Goal: Task Accomplishment & Management: Use online tool/utility

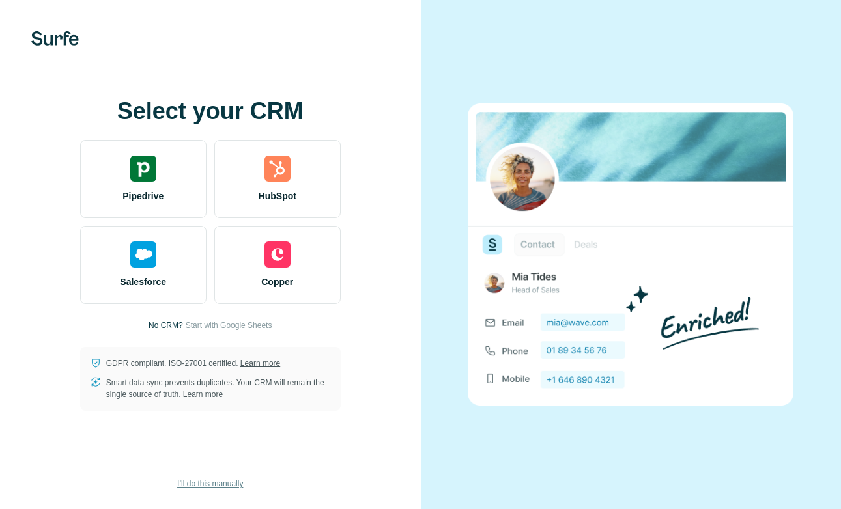
click at [230, 489] on span "I’ll do this manually" at bounding box center [210, 484] width 66 height 12
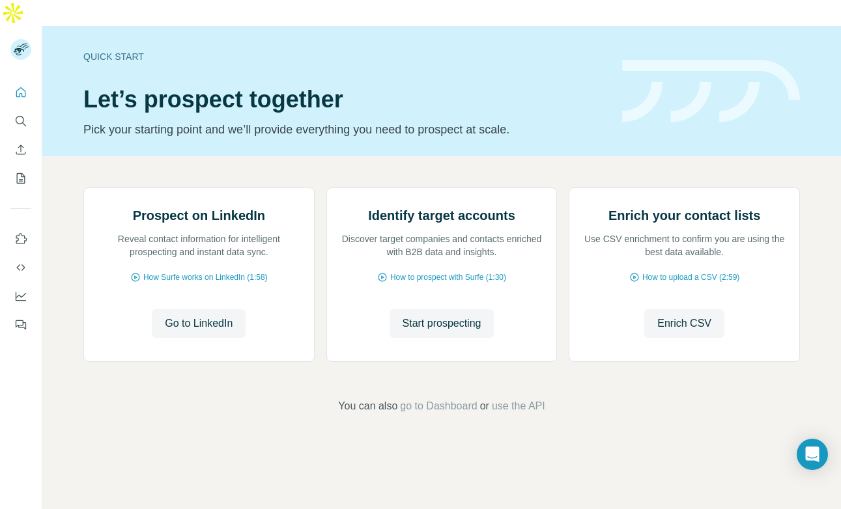
click at [645, 26] on div "Quick start Let’s prospect together Pick your starting point and we’ll provide …" at bounding box center [441, 91] width 799 height 130
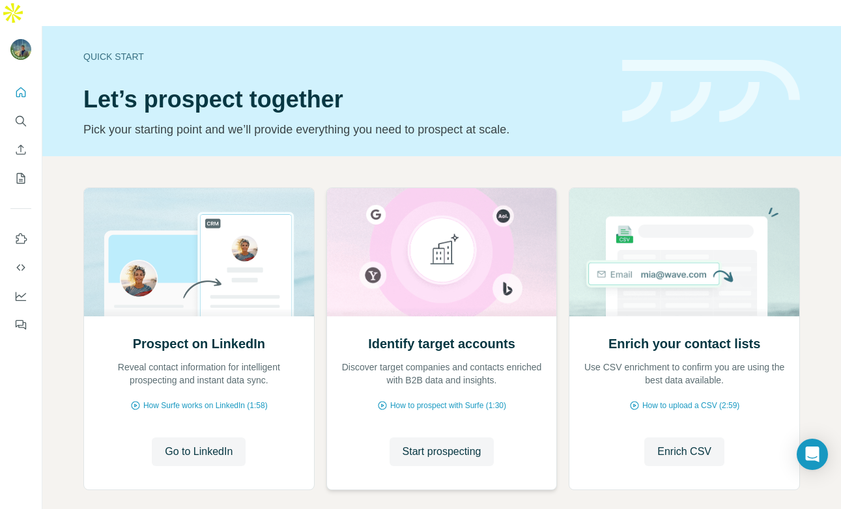
scroll to position [38, 0]
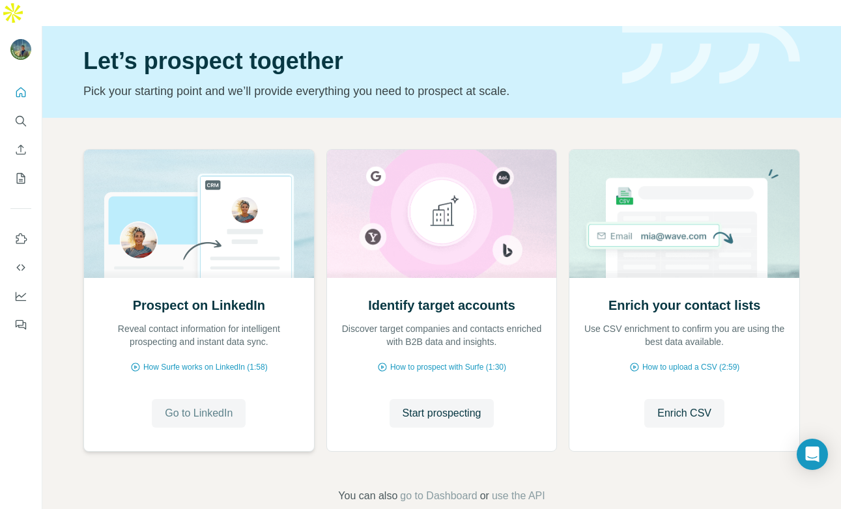
click at [214, 406] on span "Go to LinkedIn" at bounding box center [199, 414] width 68 height 16
click at [24, 115] on icon "Search" at bounding box center [20, 121] width 13 height 13
click at [27, 143] on icon "Enrich CSV" at bounding box center [20, 149] width 13 height 13
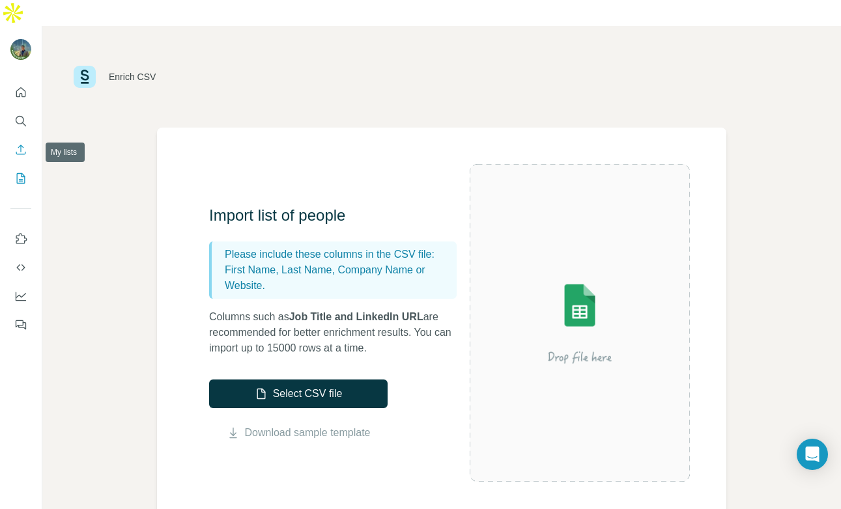
click at [21, 167] on button "My lists" at bounding box center [20, 178] width 21 height 23
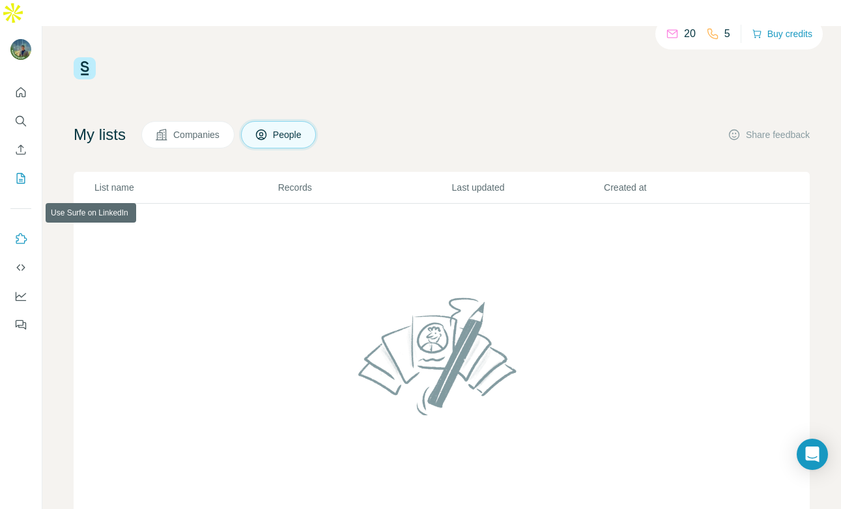
click at [18, 233] on icon "Use Surfe on LinkedIn" at bounding box center [21, 238] width 11 height 10
click at [724, 33] on p "5" at bounding box center [727, 34] width 6 height 16
click at [782, 35] on button "Buy credits" at bounding box center [782, 34] width 61 height 18
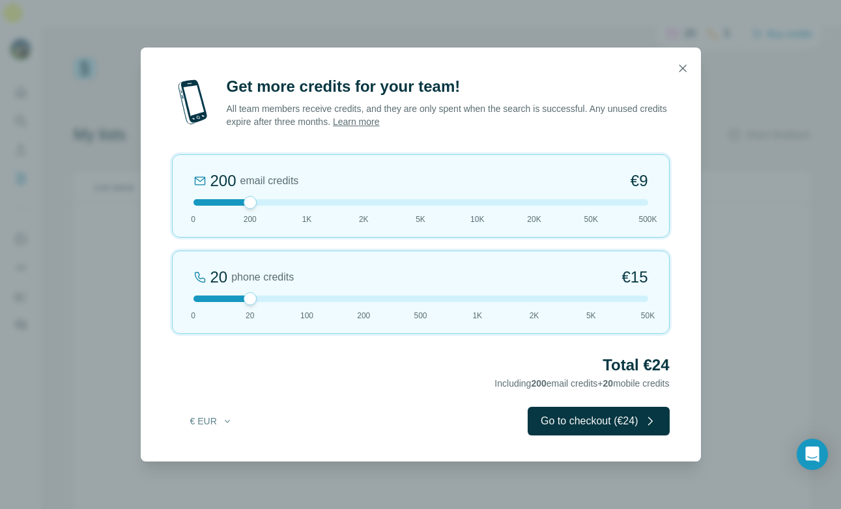
click at [677, 82] on div at bounding box center [421, 69] width 560 height 42
click at [681, 74] on icon "button" at bounding box center [682, 68] width 13 height 13
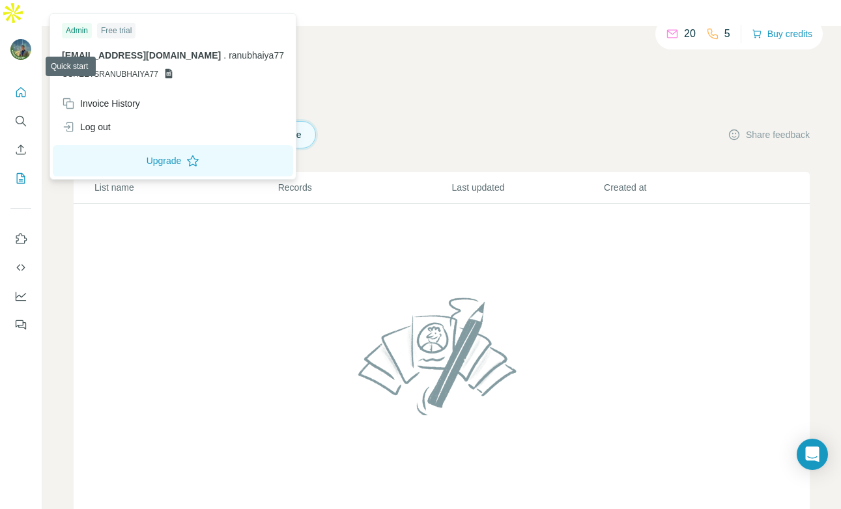
click at [16, 81] on button "Quick start" at bounding box center [20, 92] width 21 height 23
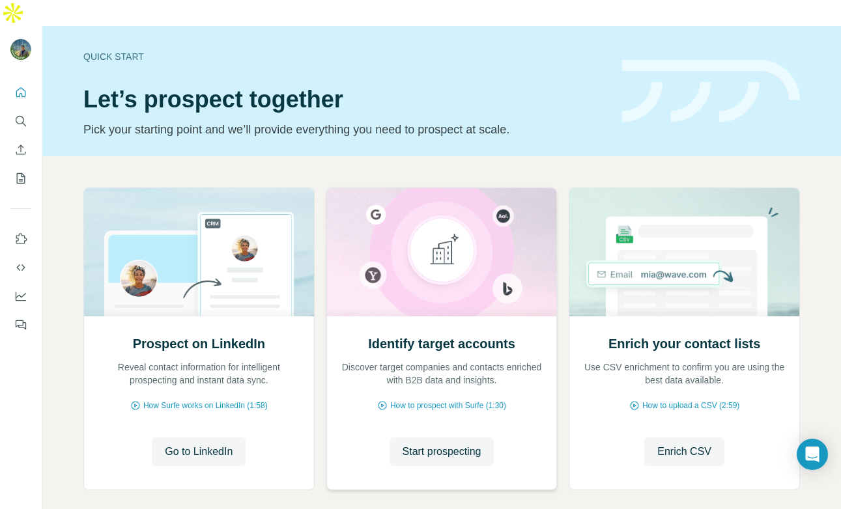
scroll to position [38, 0]
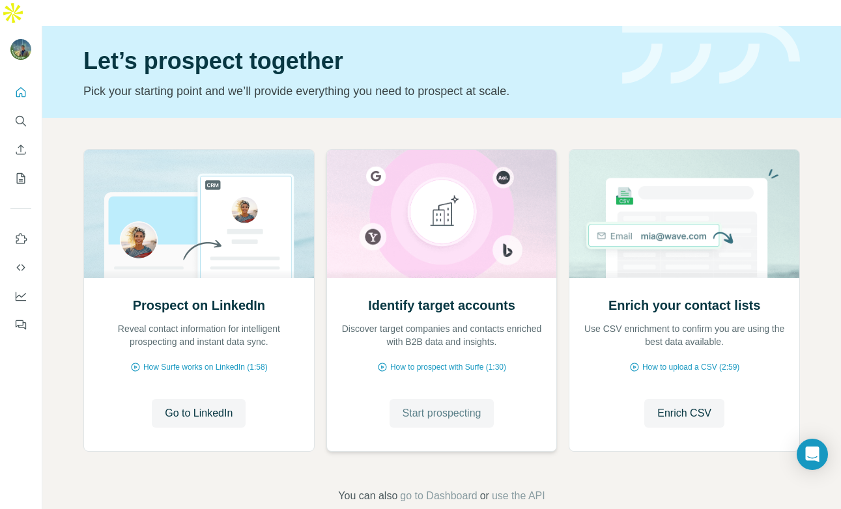
click at [421, 406] on span "Start prospecting" at bounding box center [442, 414] width 79 height 16
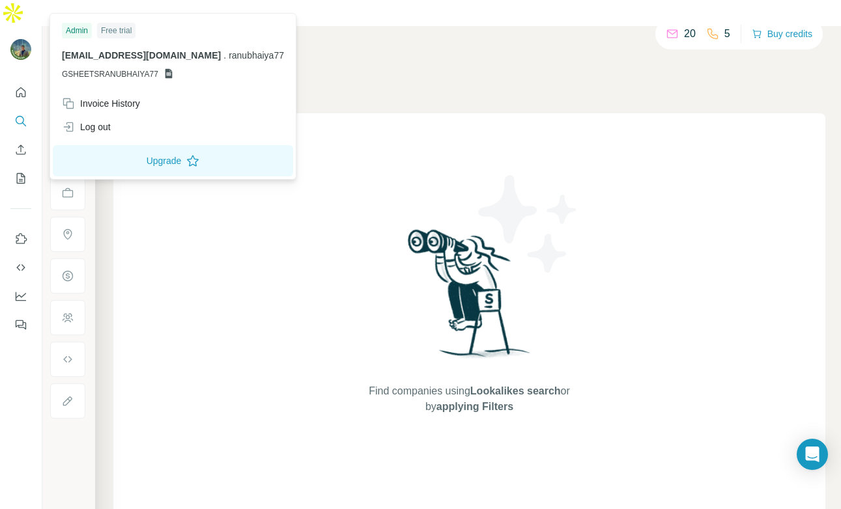
click at [23, 39] on img at bounding box center [20, 49] width 21 height 21
click at [313, 268] on div "Find companies using Lookalikes search or by applying Filters" at bounding box center [469, 320] width 712 height 414
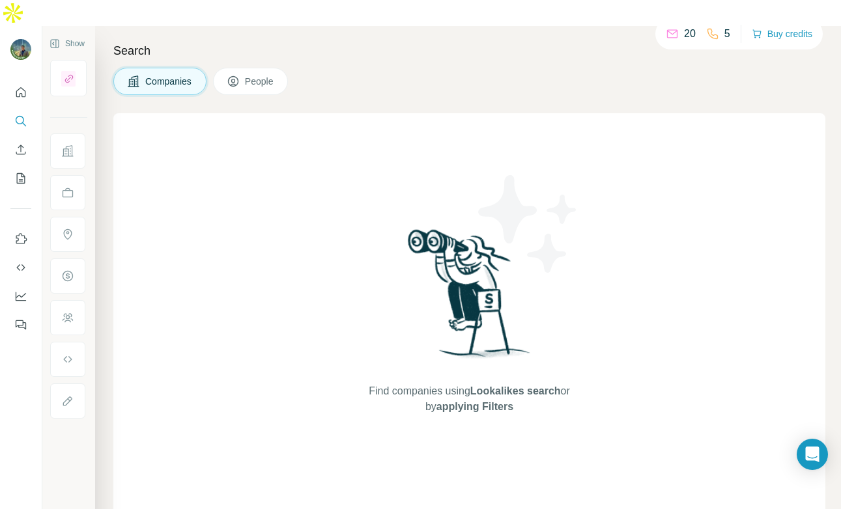
click at [27, 86] on icon "Quick start" at bounding box center [20, 92] width 13 height 13
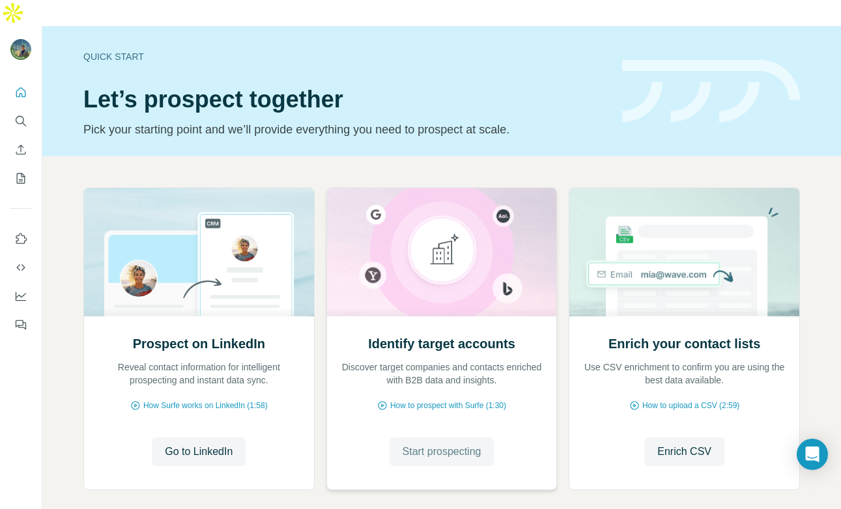
scroll to position [38, 0]
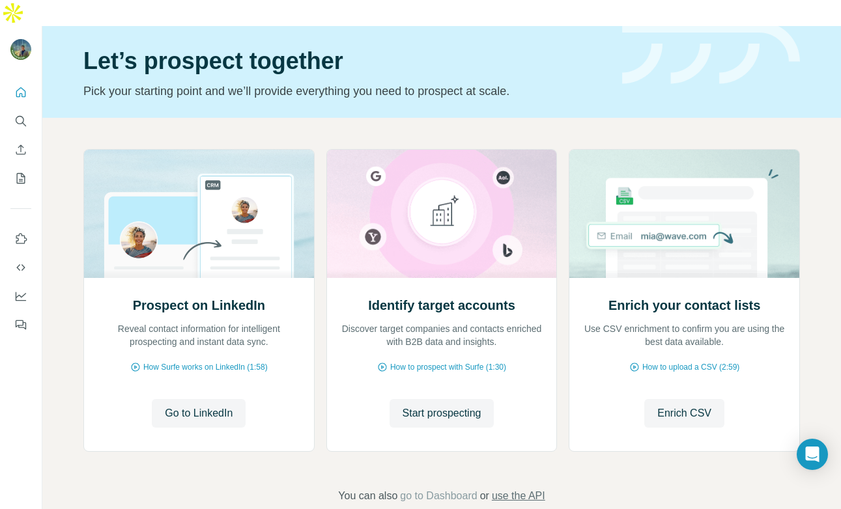
click at [530, 489] on span "use the API" at bounding box center [518, 497] width 53 height 16
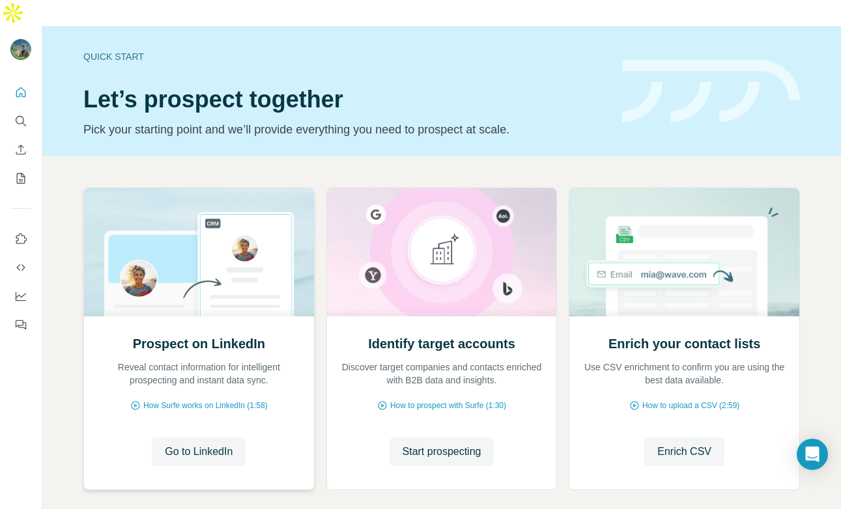
scroll to position [38, 0]
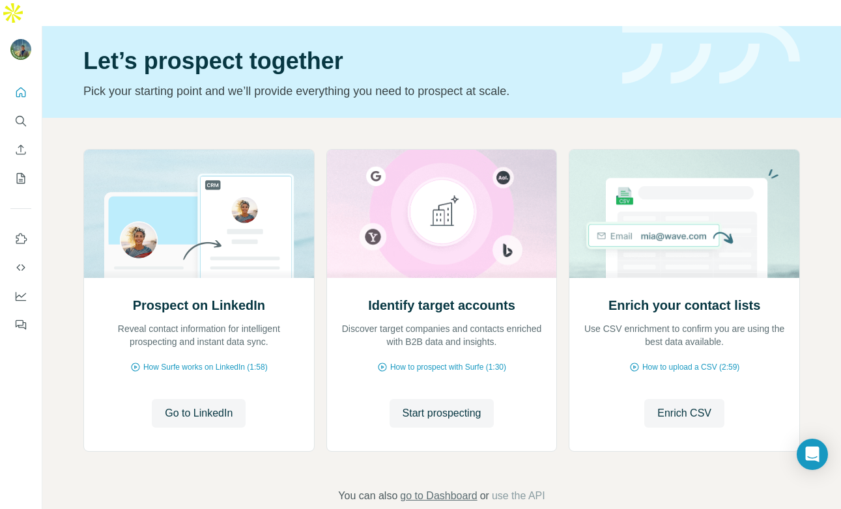
click at [434, 489] on span "go to Dashboard" at bounding box center [438, 497] width 77 height 16
